Goal: Information Seeking & Learning: Learn about a topic

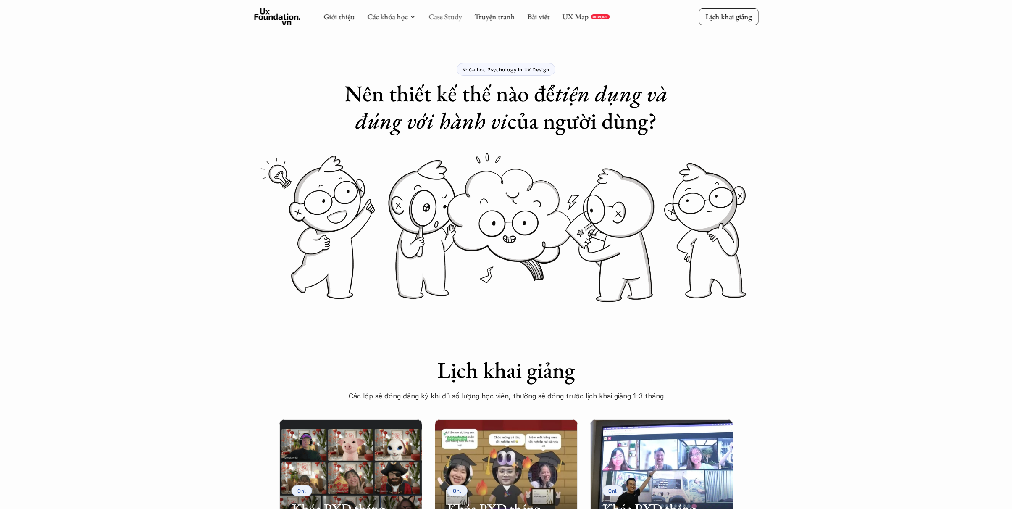
scroll to position [842, 0]
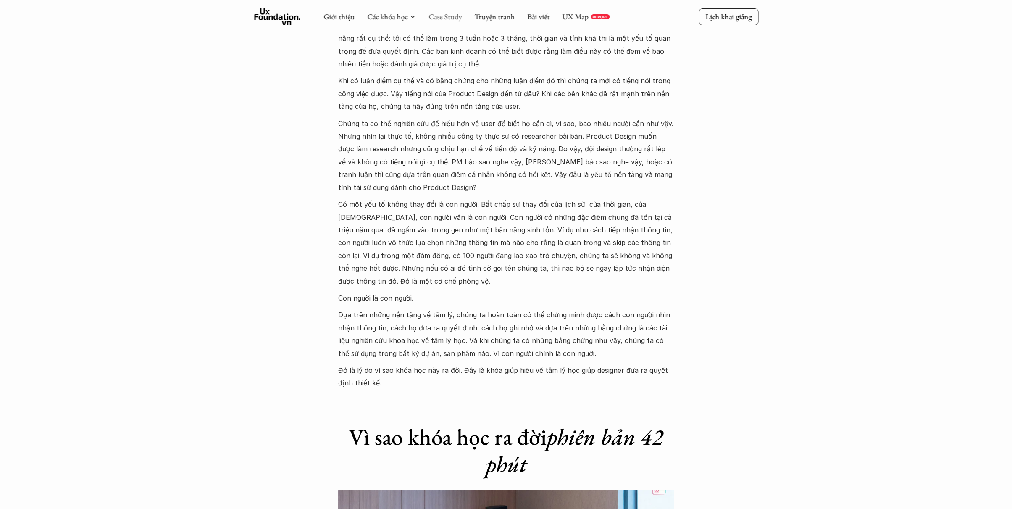
click at [455, 16] on link "Case Study" at bounding box center [444, 17] width 33 height 10
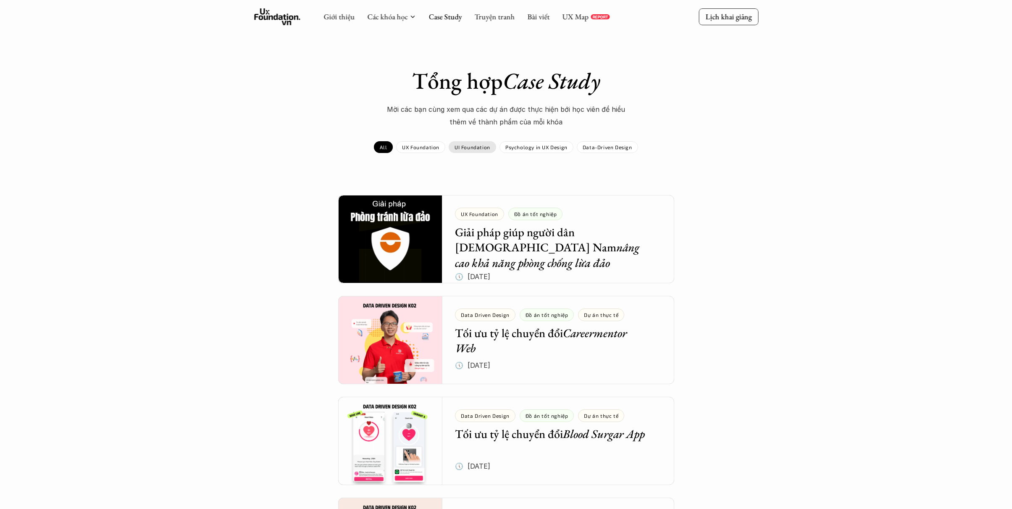
click at [471, 151] on div "UI Foundation" at bounding box center [472, 147] width 47 height 12
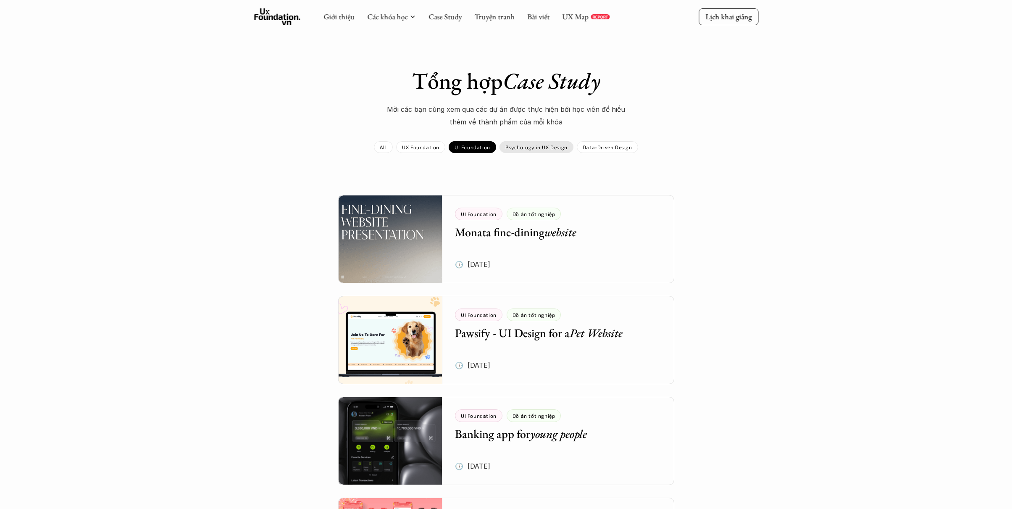
click at [527, 148] on p "Psychology in UX Design" at bounding box center [536, 147] width 62 height 6
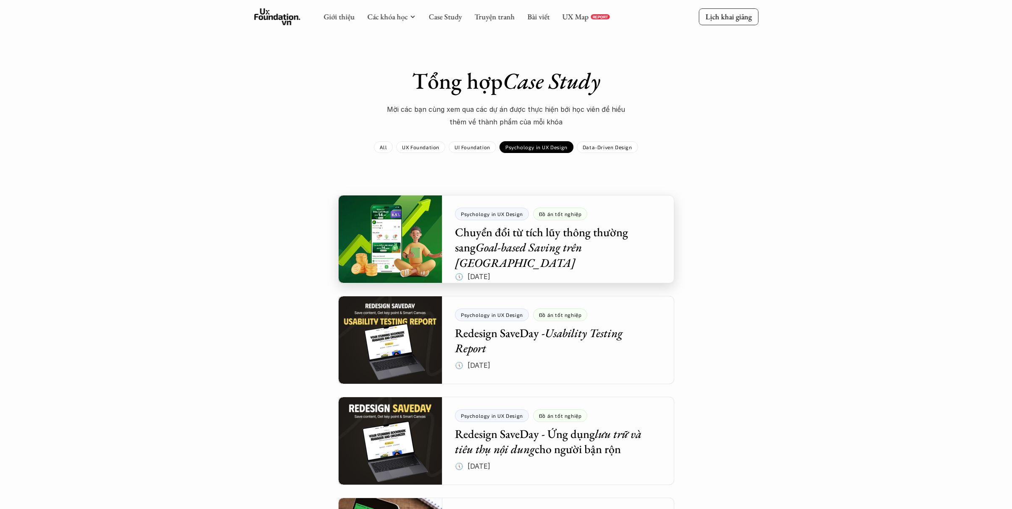
click at [467, 232] on div at bounding box center [506, 239] width 336 height 88
click at [508, 317] on div at bounding box center [506, 340] width 336 height 88
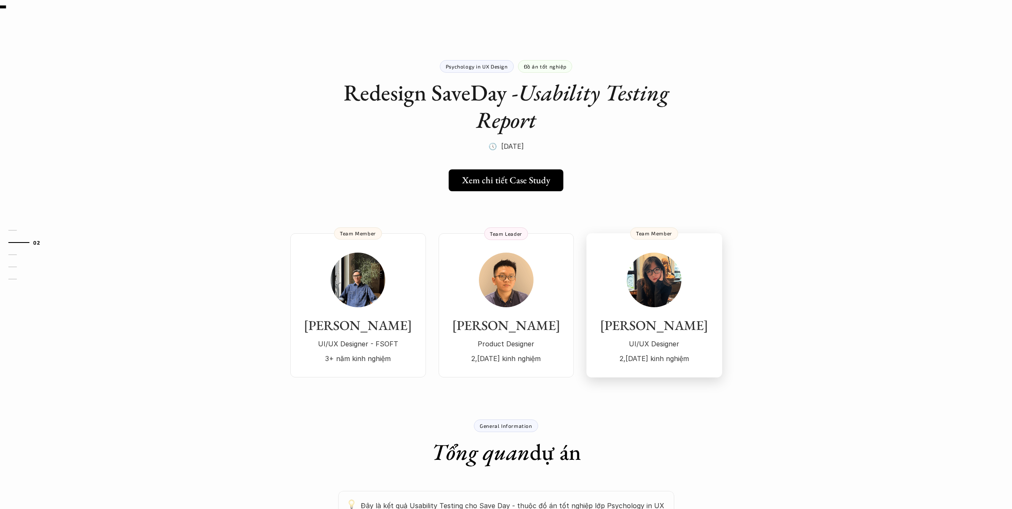
scroll to position [7, 0]
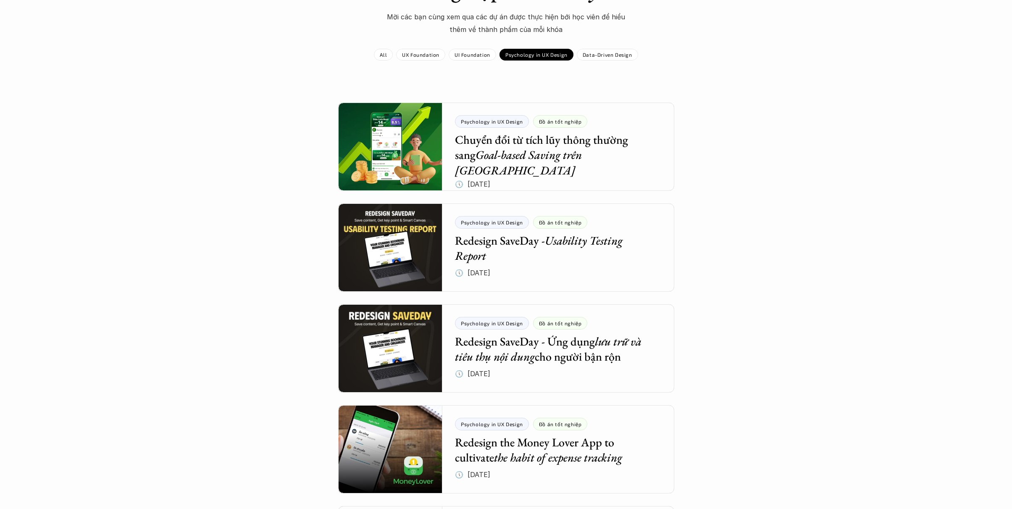
scroll to position [111, 0]
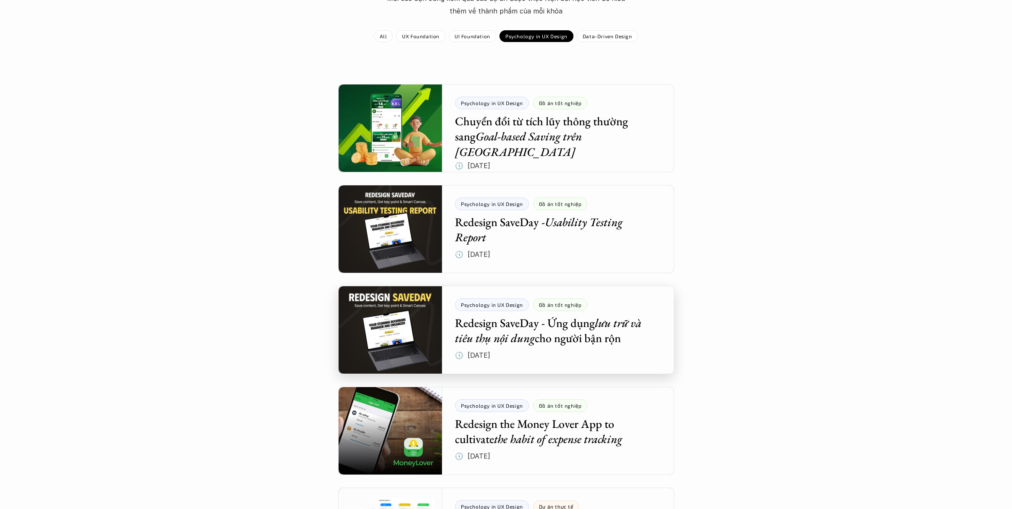
click at [555, 367] on div at bounding box center [506, 330] width 336 height 88
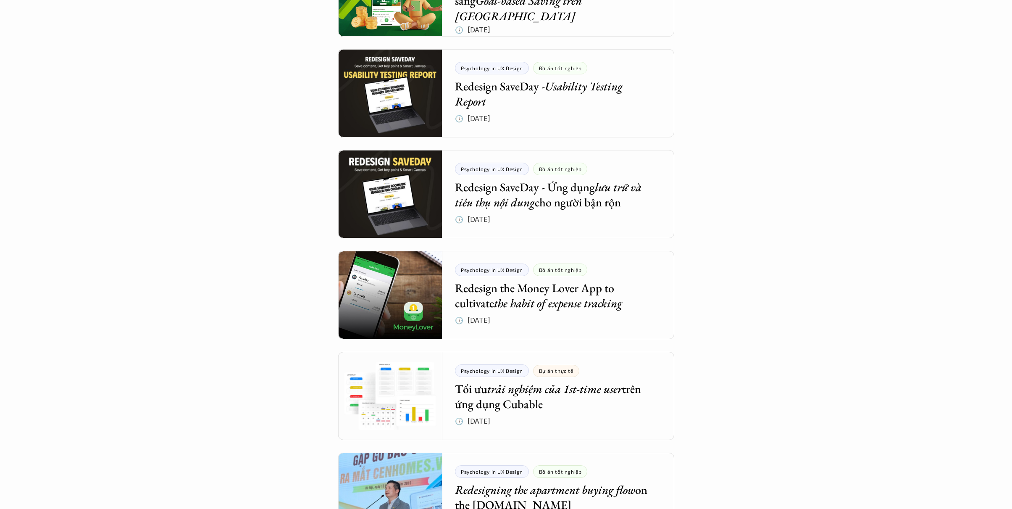
scroll to position [259, 0]
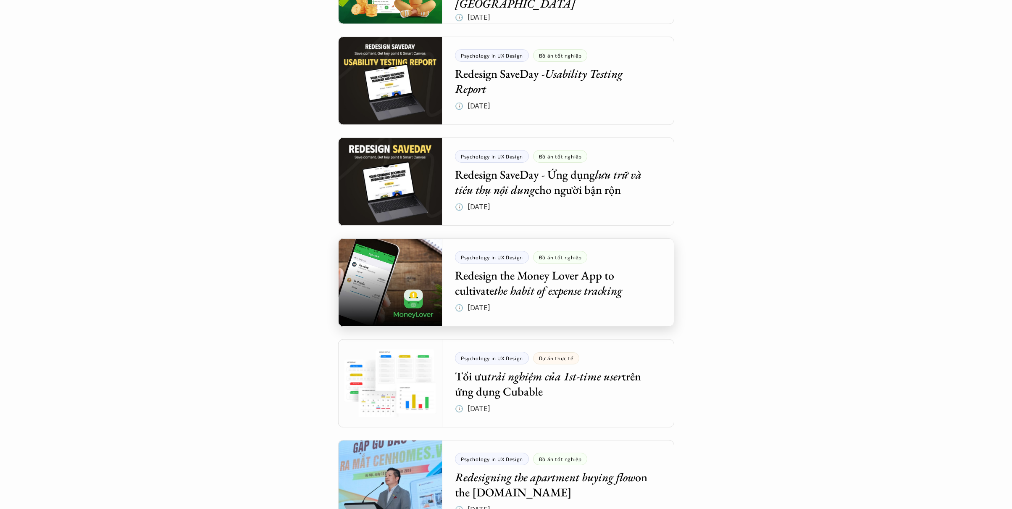
click at [578, 295] on div at bounding box center [506, 282] width 336 height 88
